Goal: Information Seeking & Learning: Learn about a topic

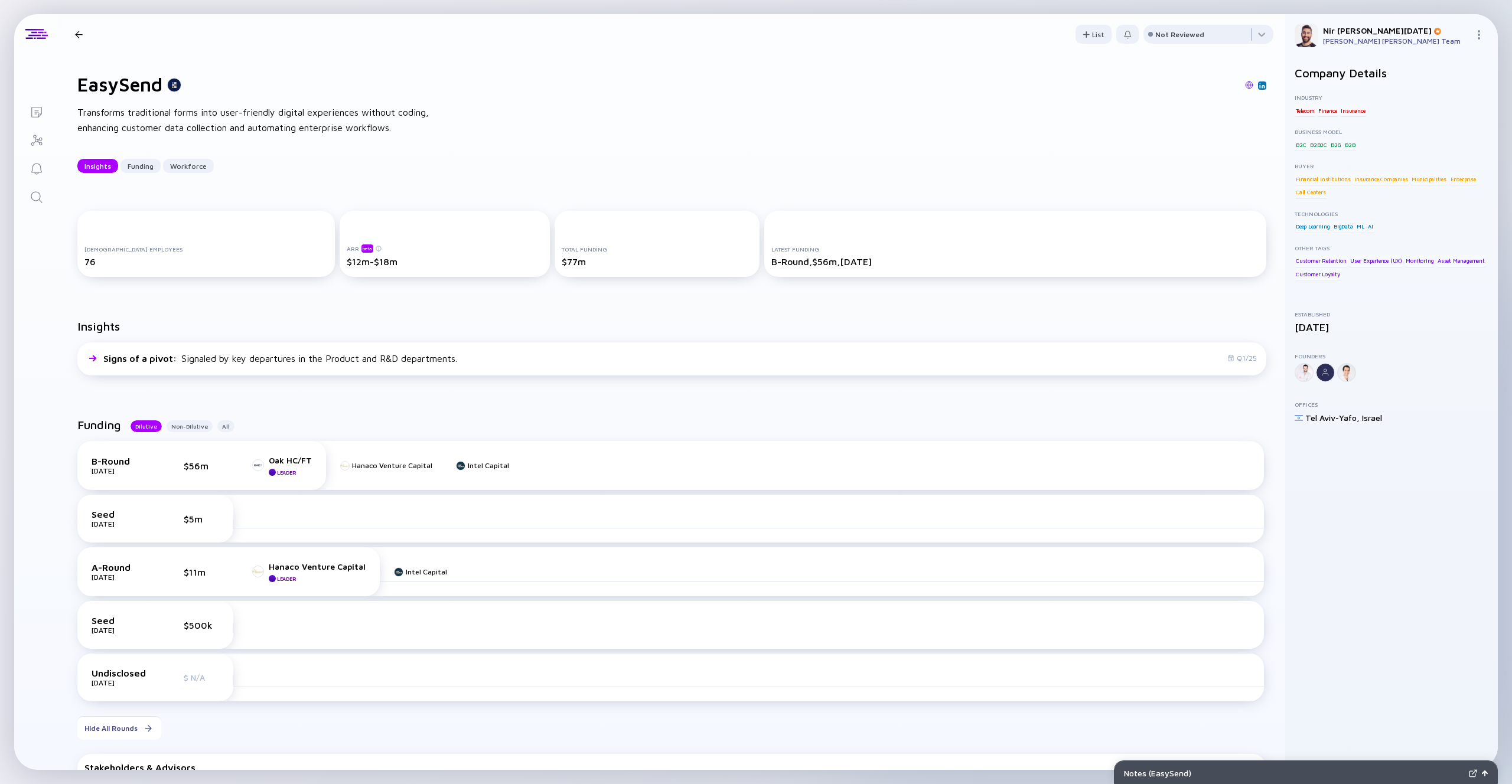
click at [33, 190] on icon "Search" at bounding box center [37, 197] width 14 height 14
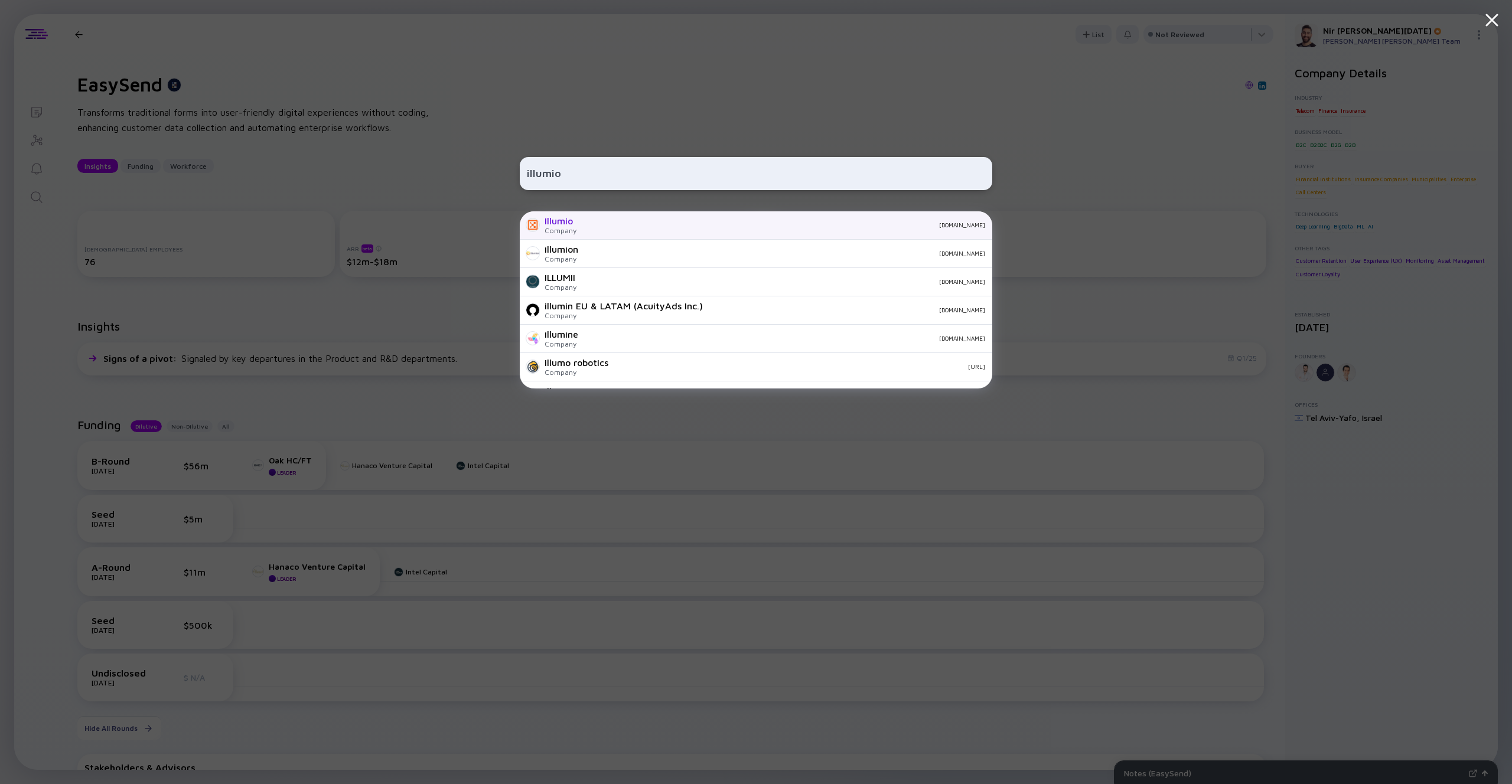
type input "illumio"
click at [578, 222] on div "Illumio Company [DOMAIN_NAME]" at bounding box center [756, 225] width 472 height 28
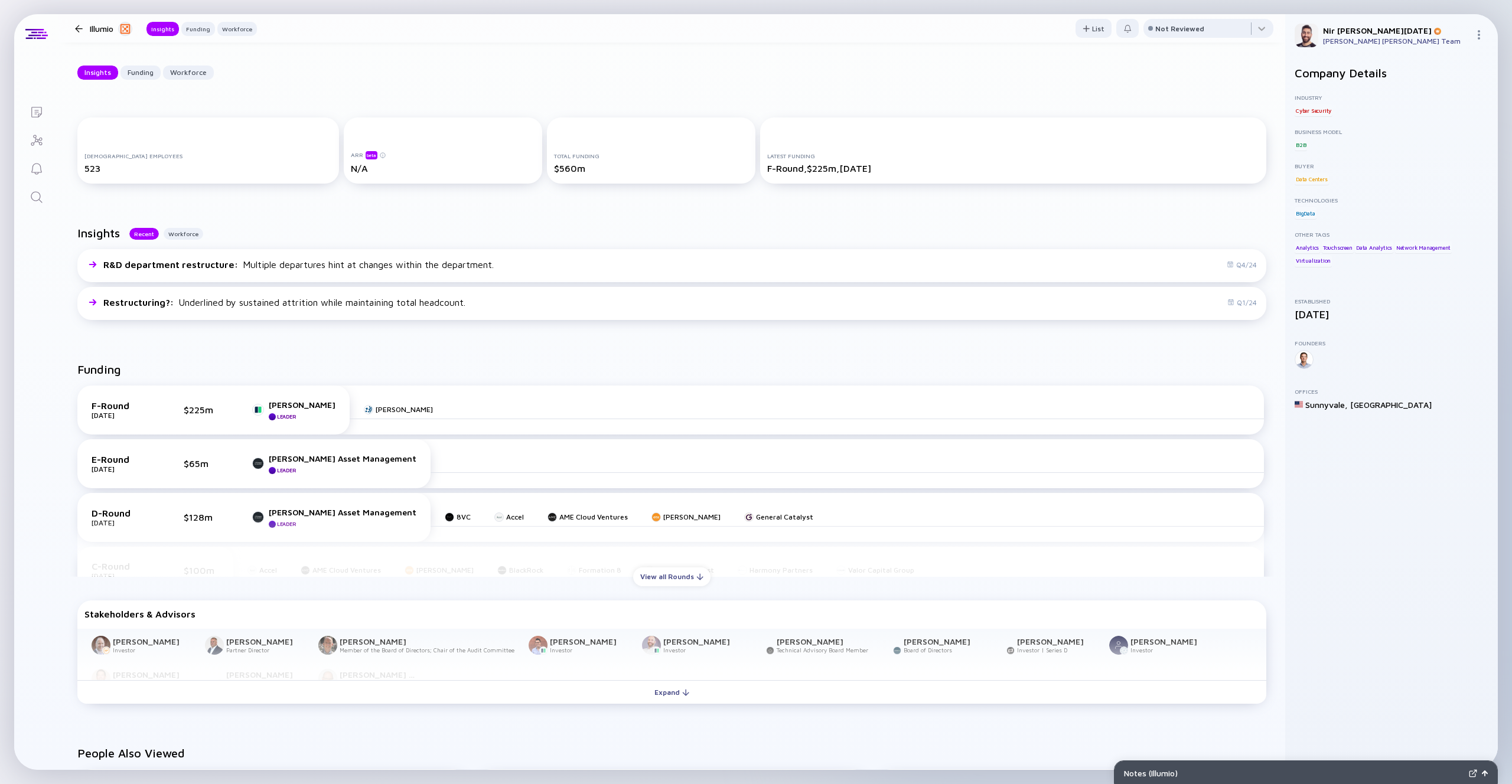
scroll to position [113, 0]
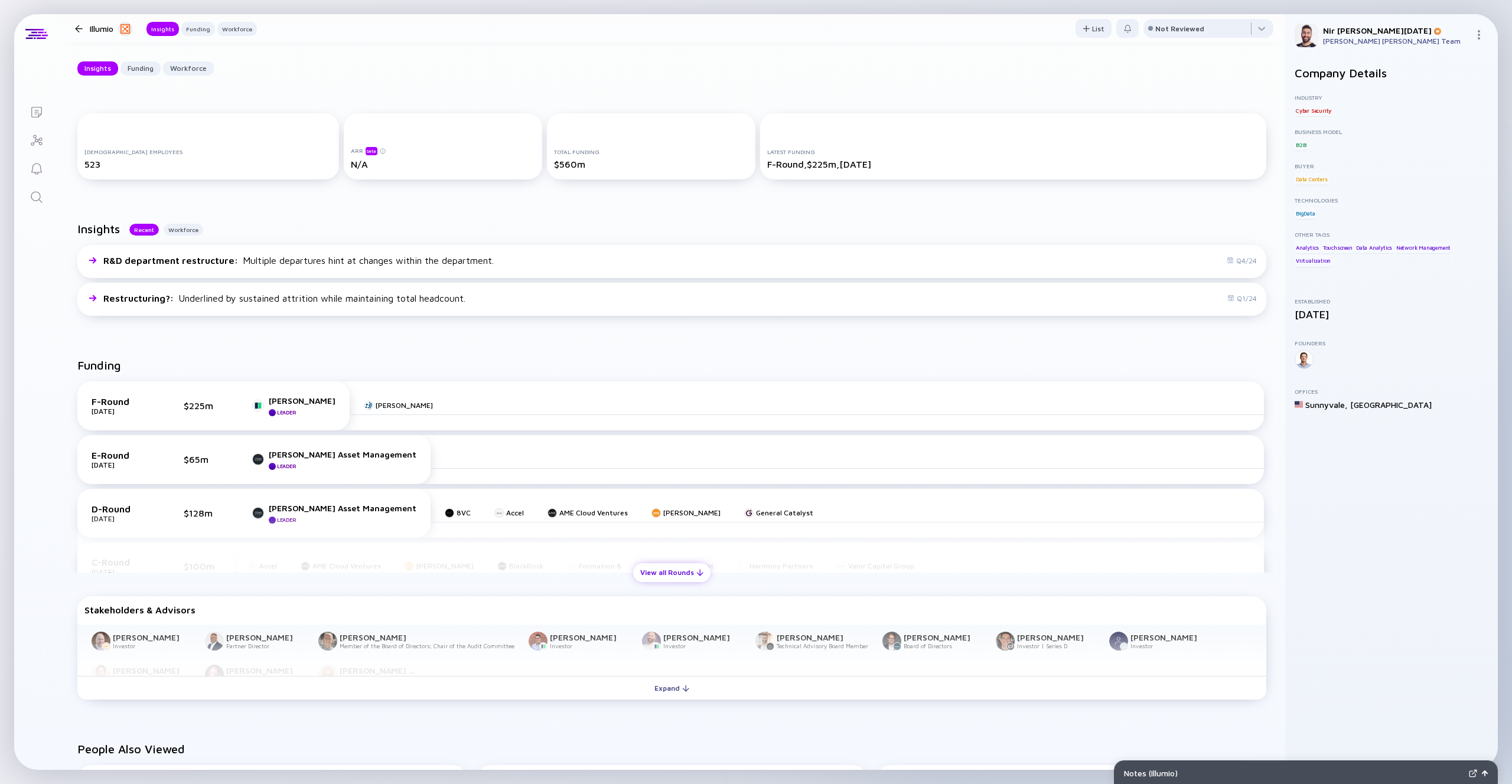
click at [665, 576] on div "View all Rounds" at bounding box center [671, 572] width 78 height 18
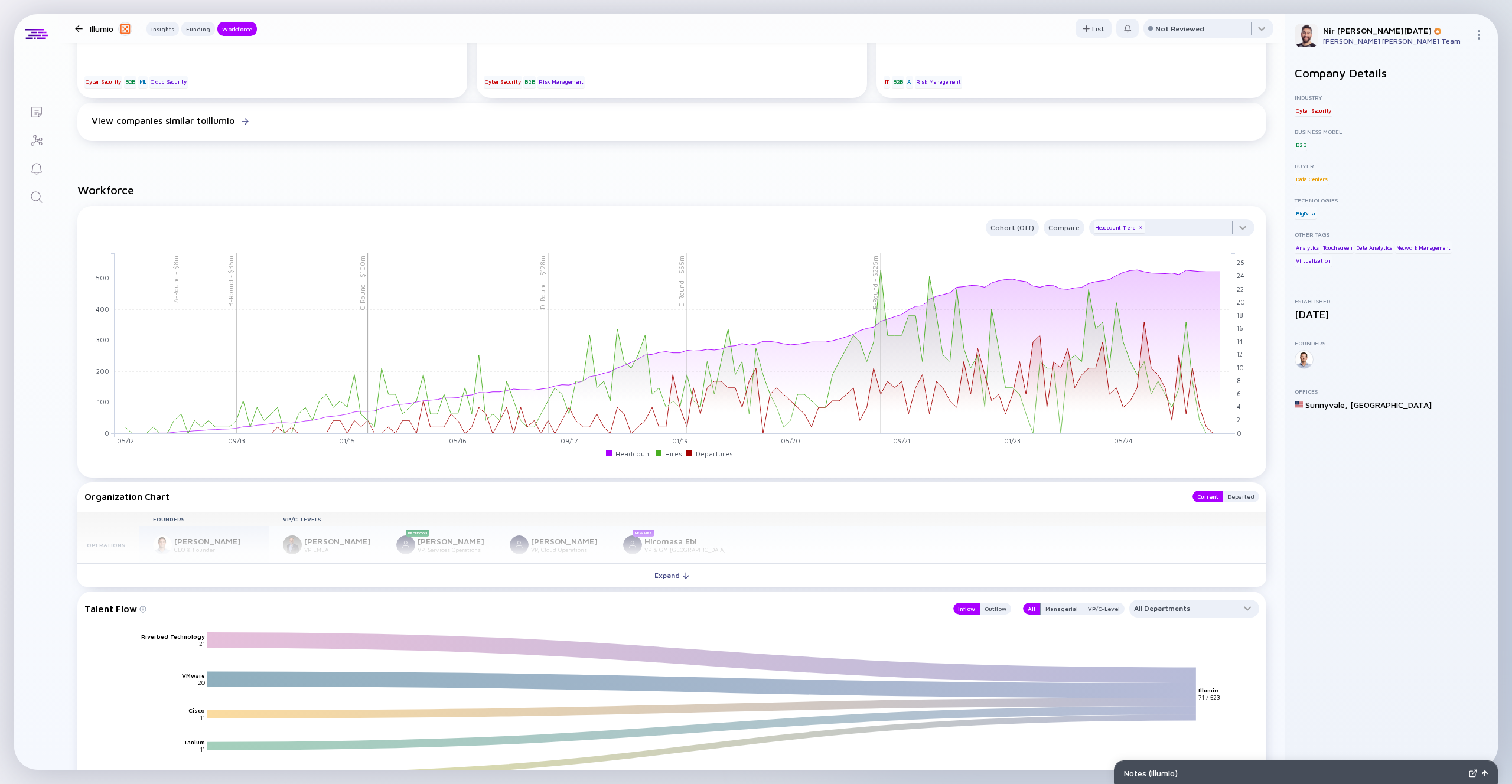
scroll to position [1055, 0]
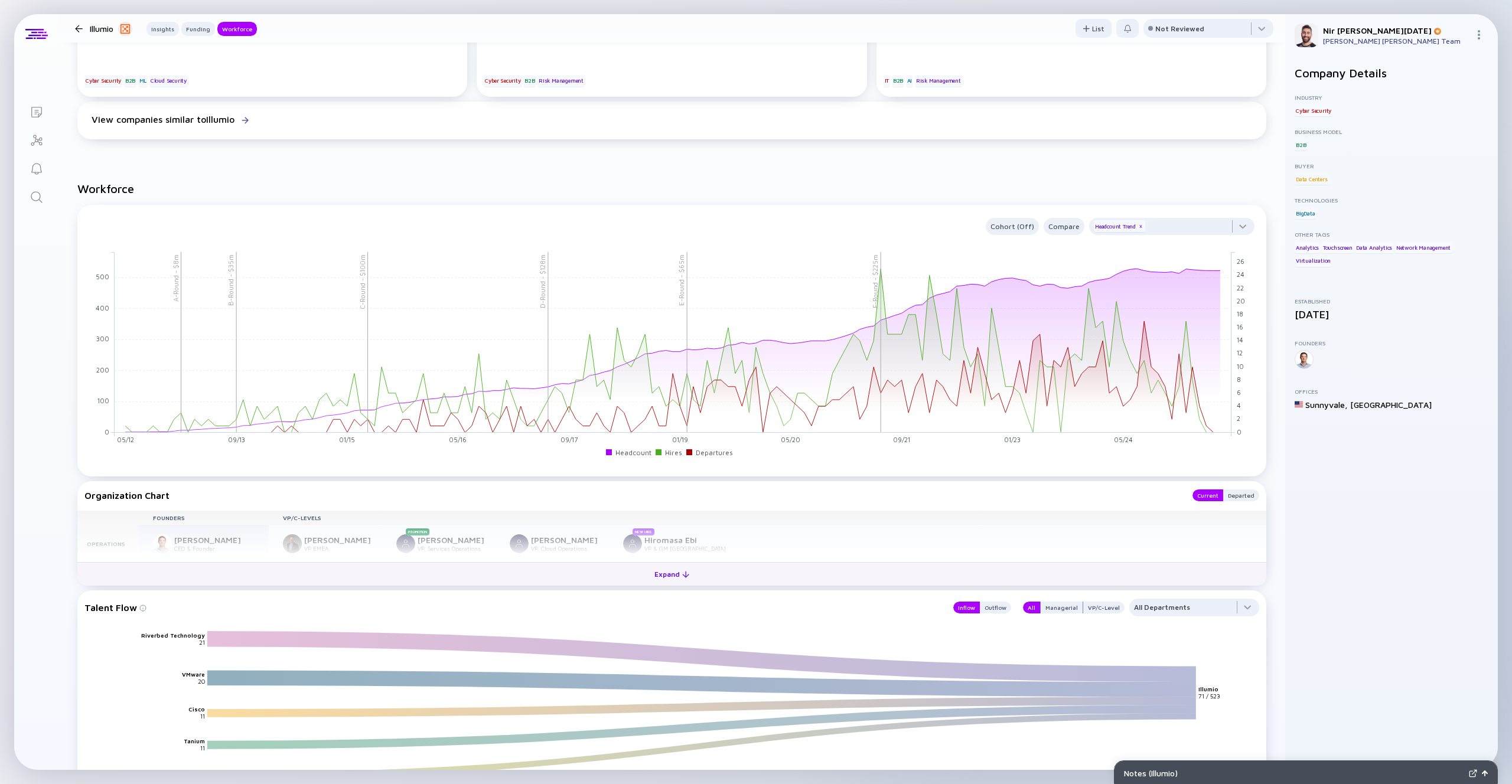
click at [601, 576] on button "Expand" at bounding box center [671, 573] width 1188 height 23
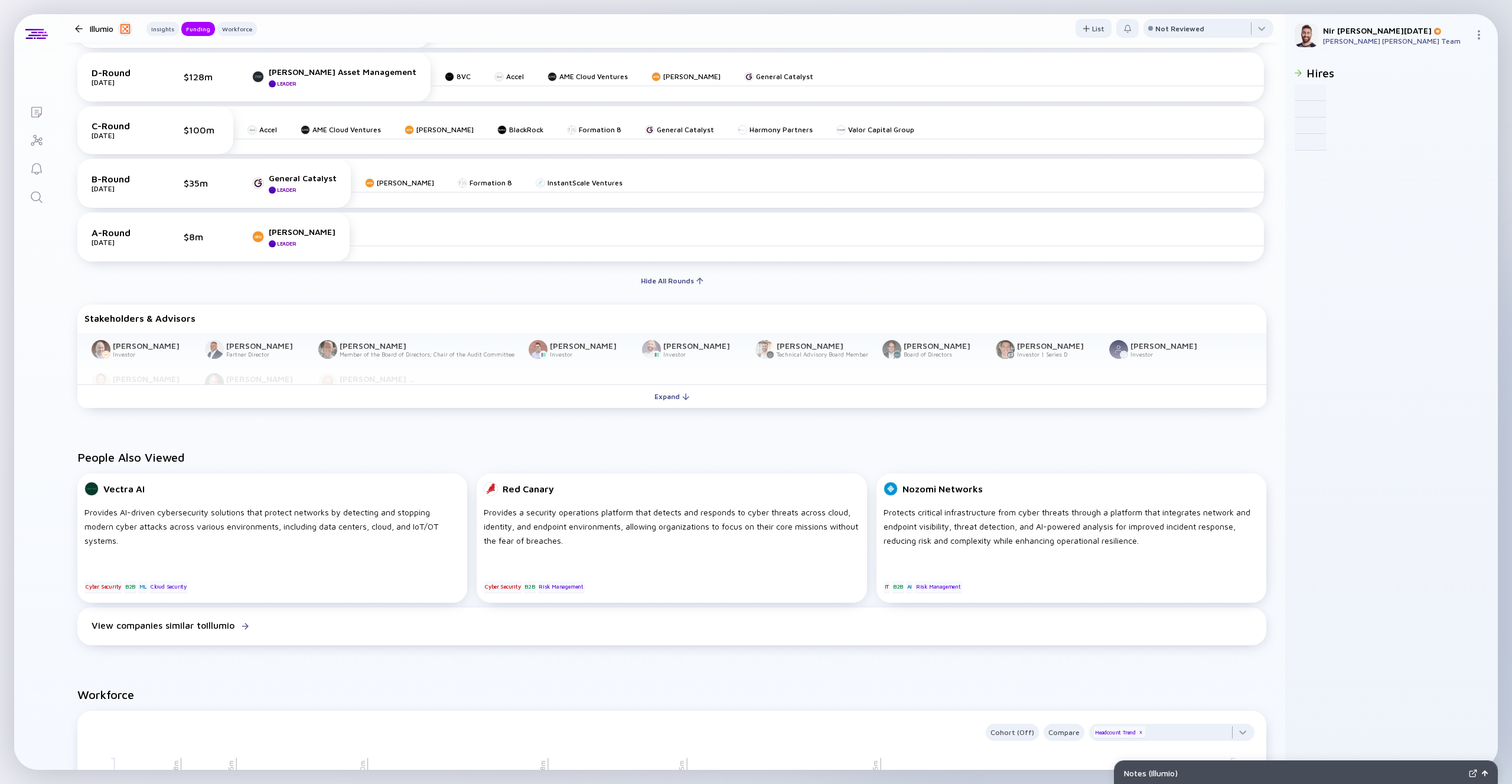
scroll to position [522, 0]
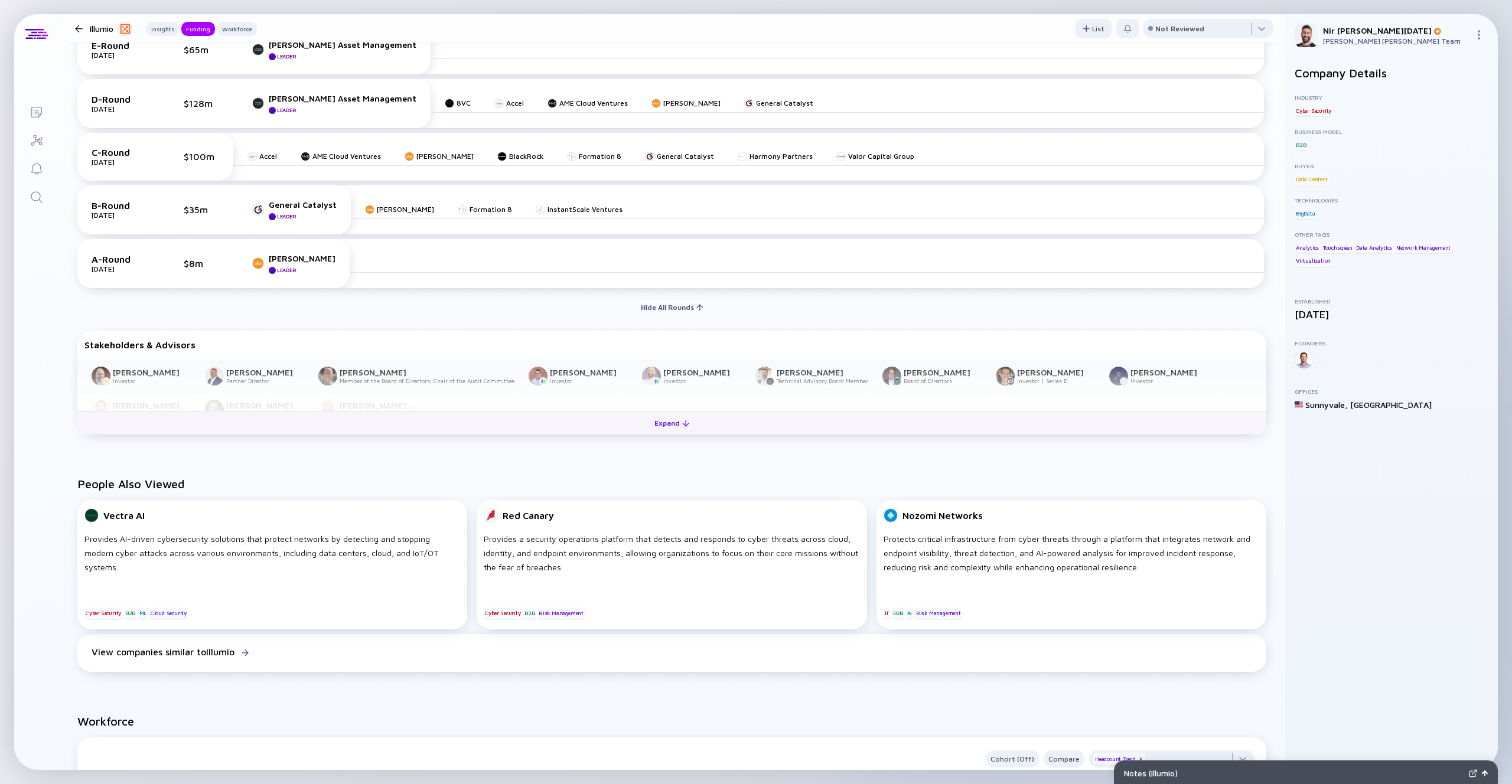
click at [672, 420] on div "Expand" at bounding box center [671, 423] width 49 height 18
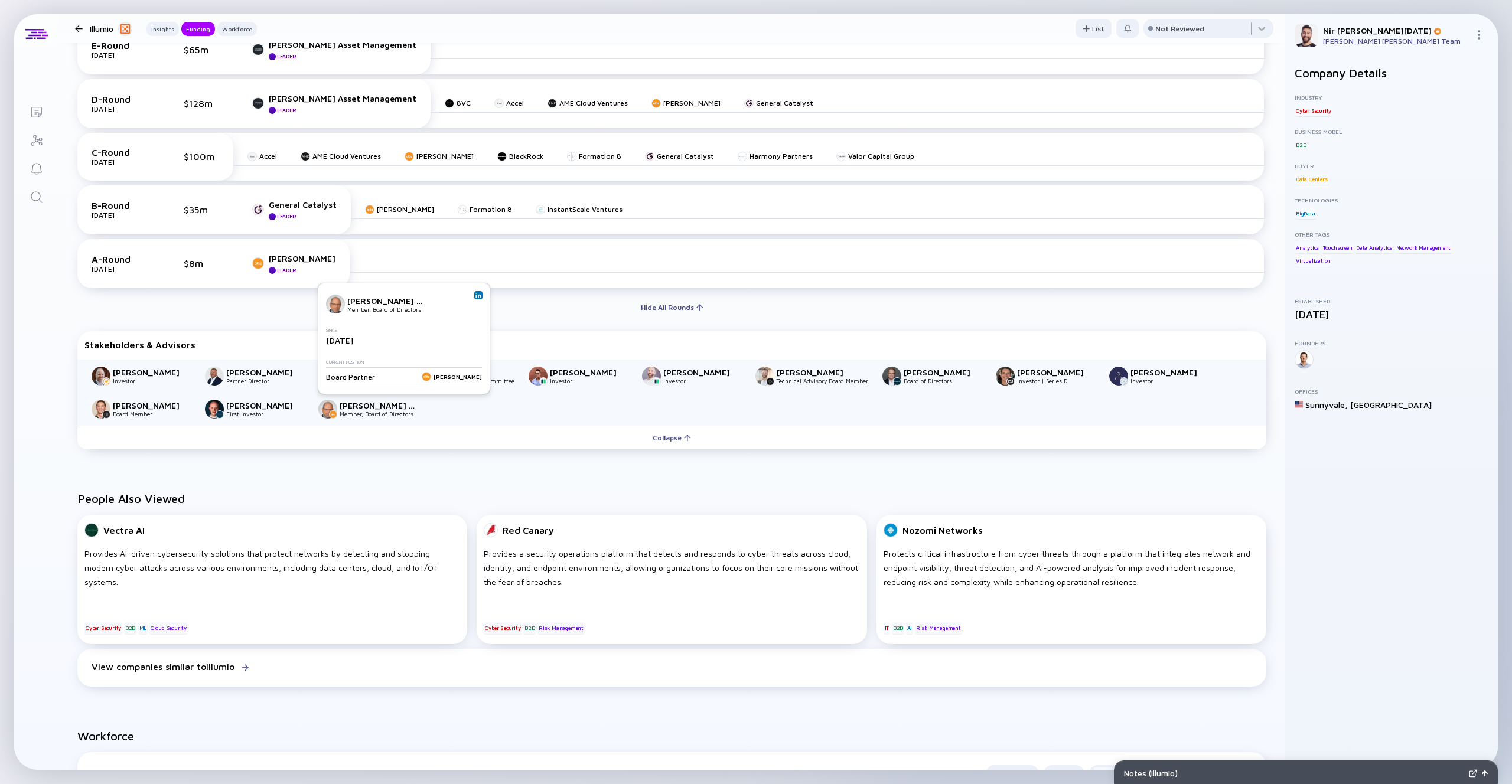
click at [334, 419] on div "Jim Jones Investor John Hill Partner Director Mike Kourey Member of the Board o…" at bounding box center [671, 392] width 1188 height 66
click at [326, 404] on img at bounding box center [328, 409] width 19 height 19
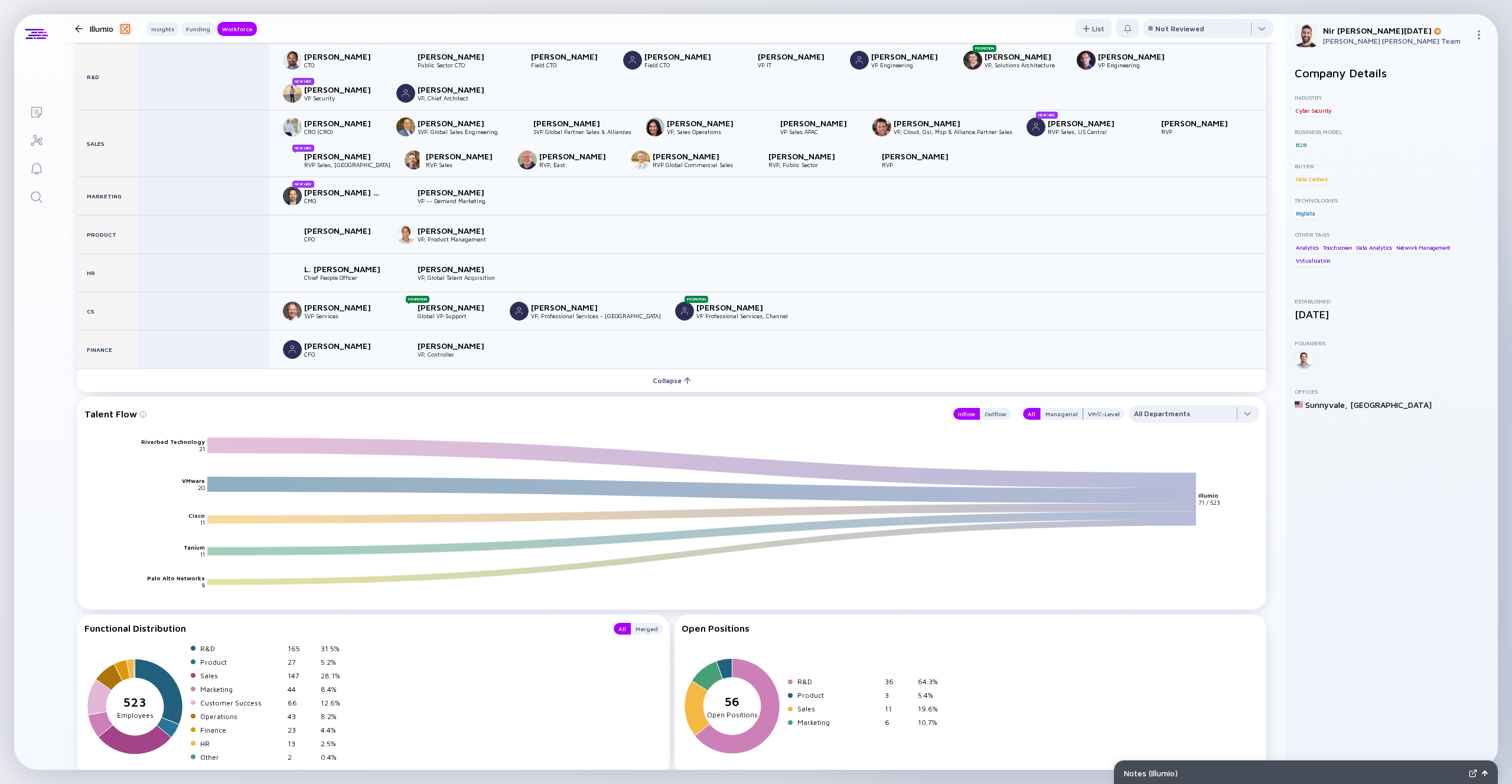
scroll to position [1599, 0]
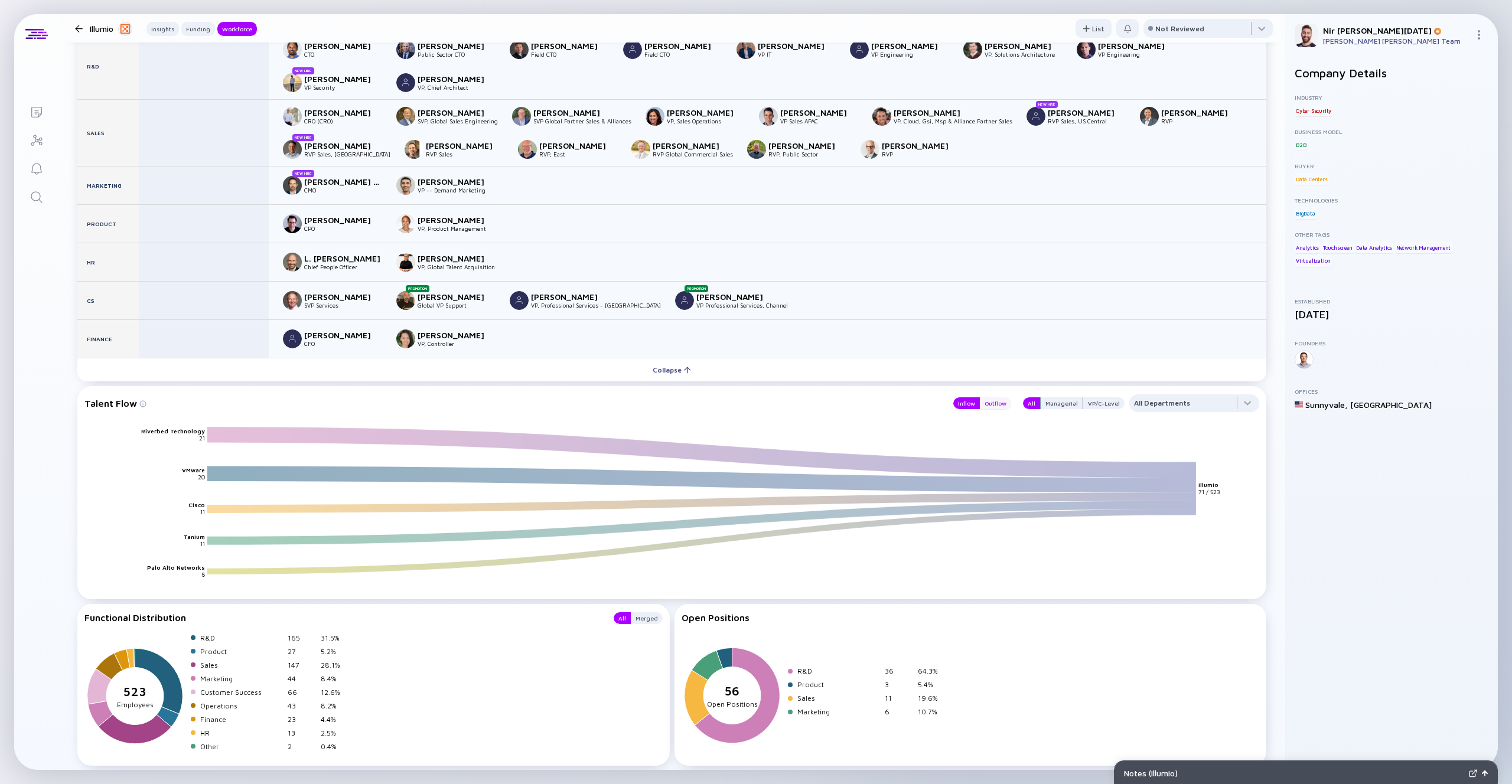
click at [994, 404] on div "Outflow" at bounding box center [996, 403] width 31 height 12
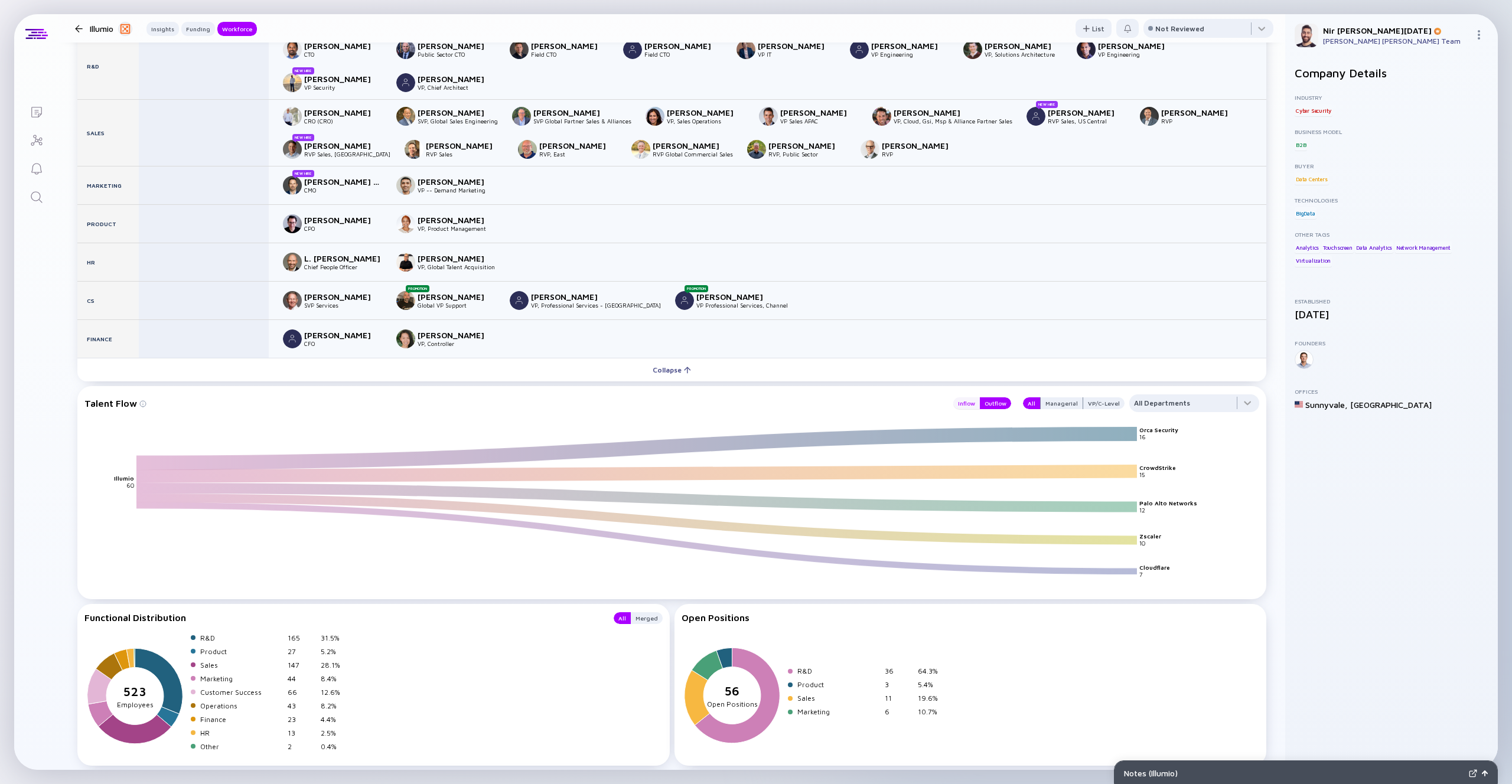
click at [973, 402] on div "Inflow" at bounding box center [966, 403] width 26 height 12
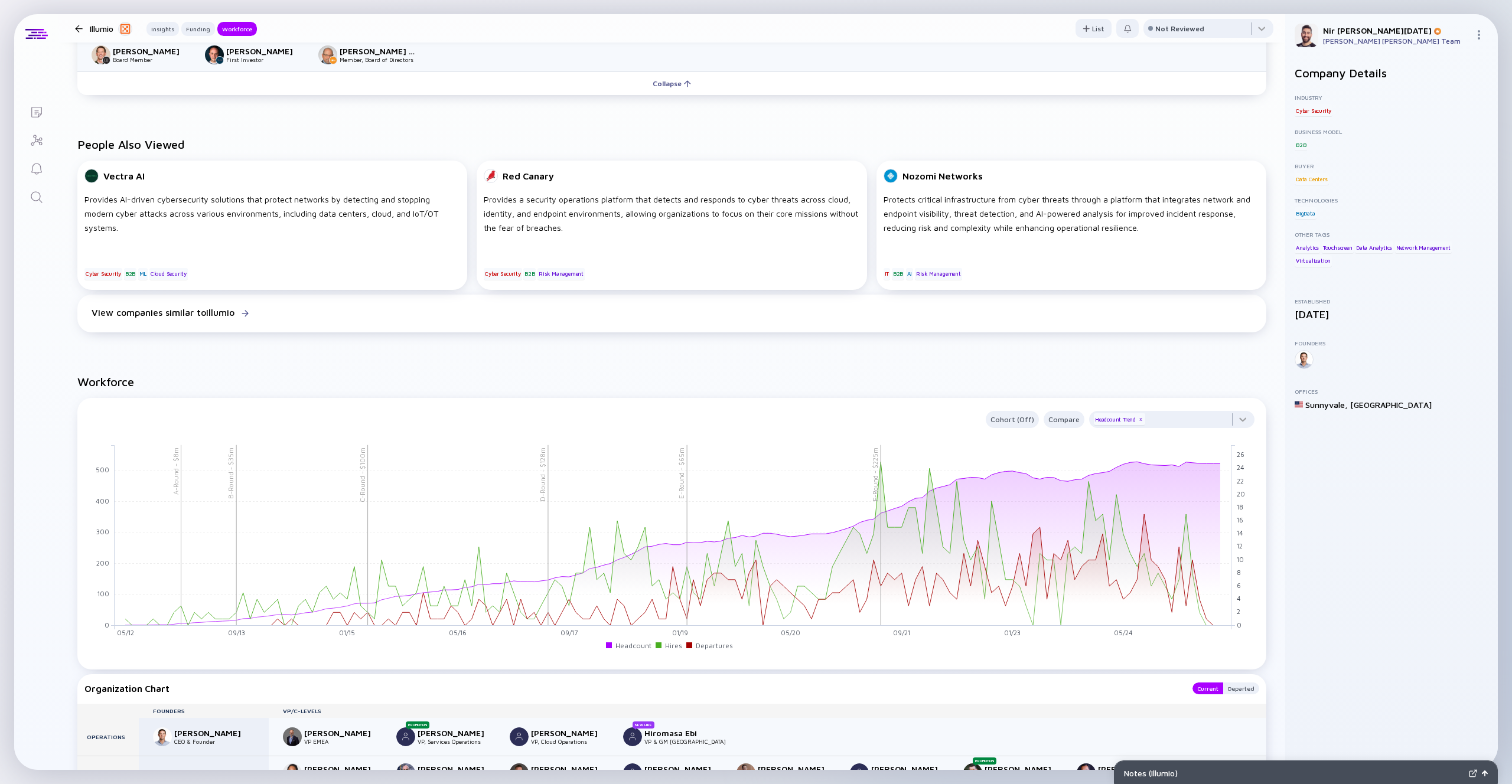
scroll to position [0, 0]
